Goal: Information Seeking & Learning: Learn about a topic

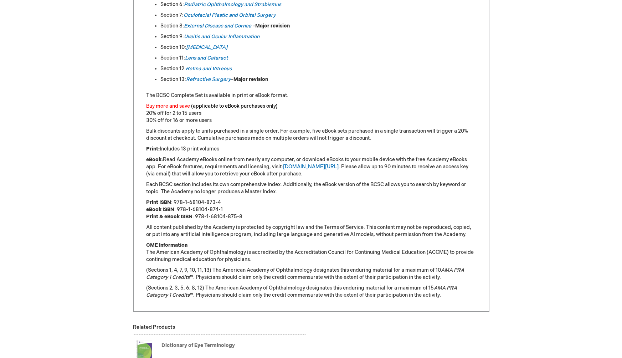
scroll to position [372, 0]
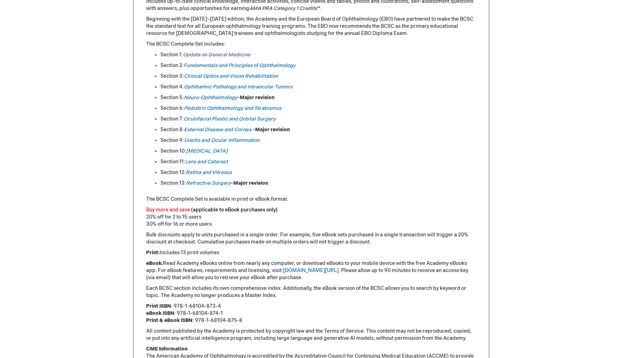
click at [223, 56] on link "Update on General Medicine" at bounding box center [216, 55] width 67 height 6
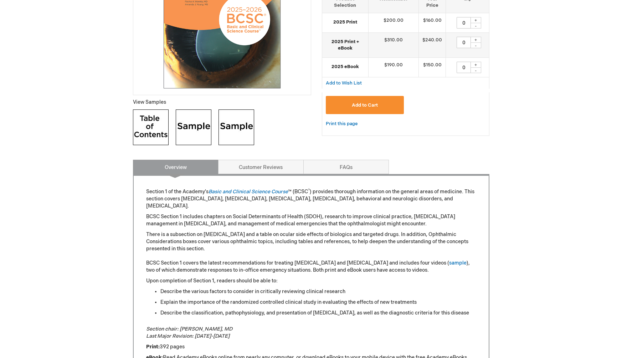
scroll to position [241, 0]
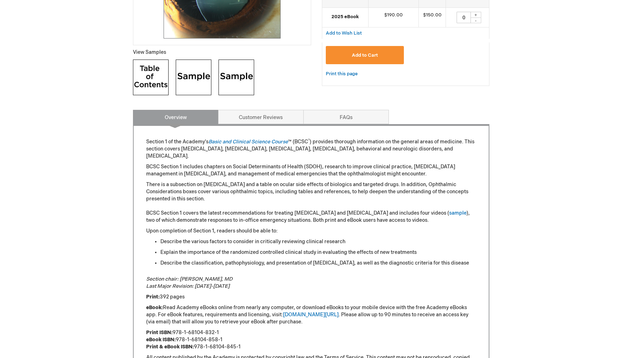
click at [154, 76] on img at bounding box center [151, 78] width 36 height 36
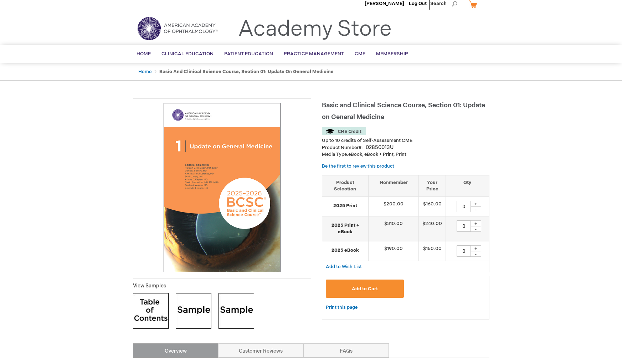
scroll to position [12, 0]
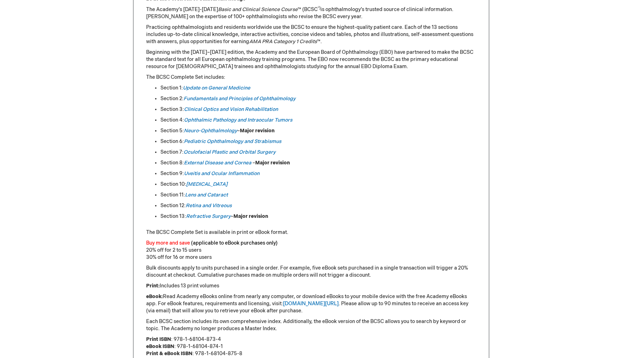
scroll to position [353, 0]
